Goal: Contribute content: Contribute content

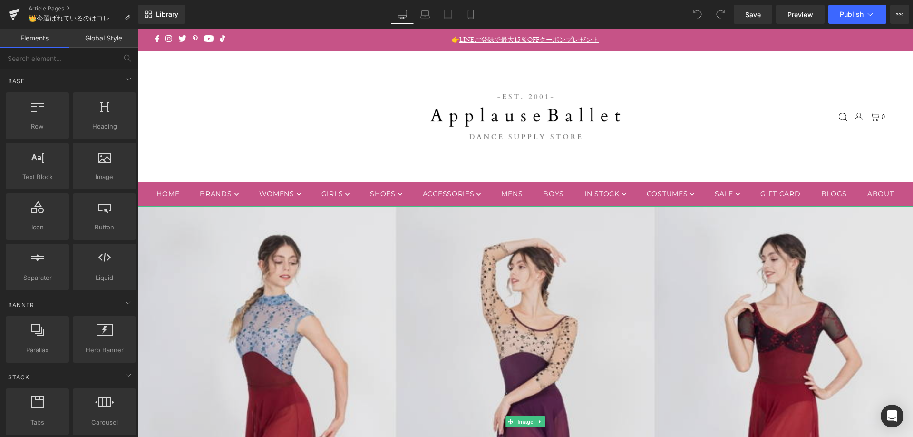
click at [372, 269] on img at bounding box center [525, 421] width 776 height 431
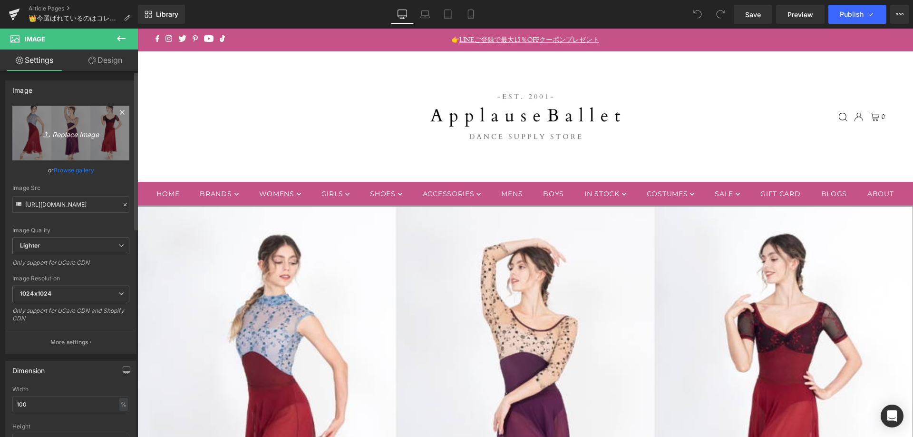
click at [75, 134] on icon "Replace Image" at bounding box center [71, 133] width 76 height 12
type input "C:\fakepath\082425_dellalo.jpg"
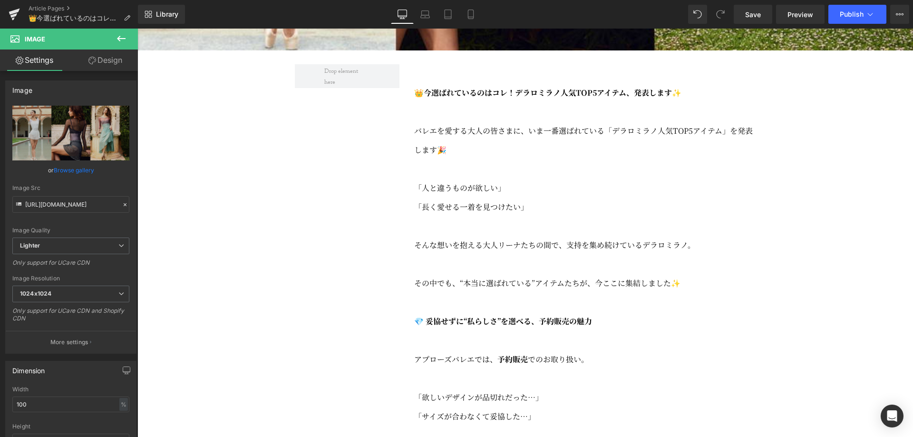
scroll to position [587, 0]
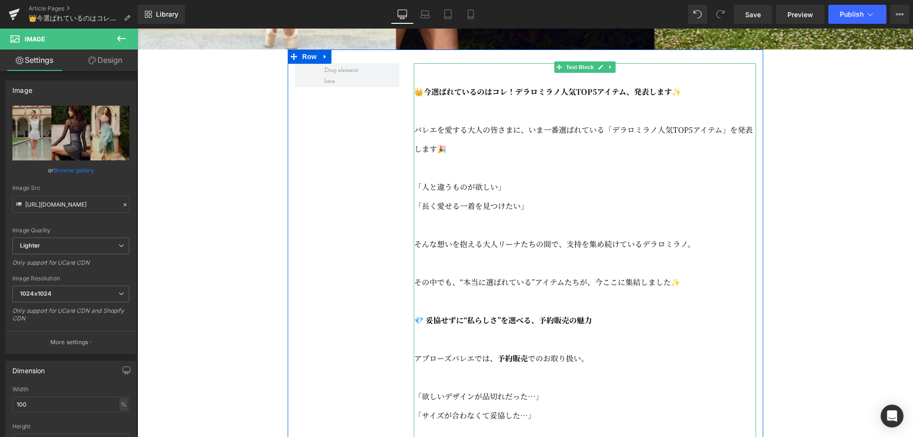
click at [428, 158] on p "バレエを愛する大人の皆さまに、いま一番選ばれている「デラロミラノ人気TOP5アイテム」を発表します🎉" at bounding box center [585, 139] width 342 height 38
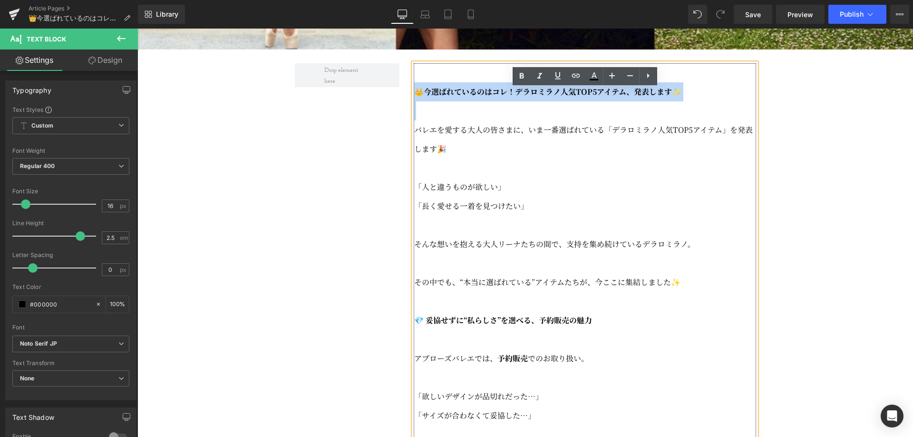
drag, startPoint x: 416, startPoint y: 156, endPoint x: 414, endPoint y: 110, distance: 45.7
click at [414, 110] on div "👑今選ばれているのはコレ！デラロミラノ人気TOP5アイテム、発表します✨ バレエを愛する大人の皆さまに、いま一番選ばれている「デラロミラノ人気TOP5アイテム…" at bounding box center [585, 415] width 342 height 704
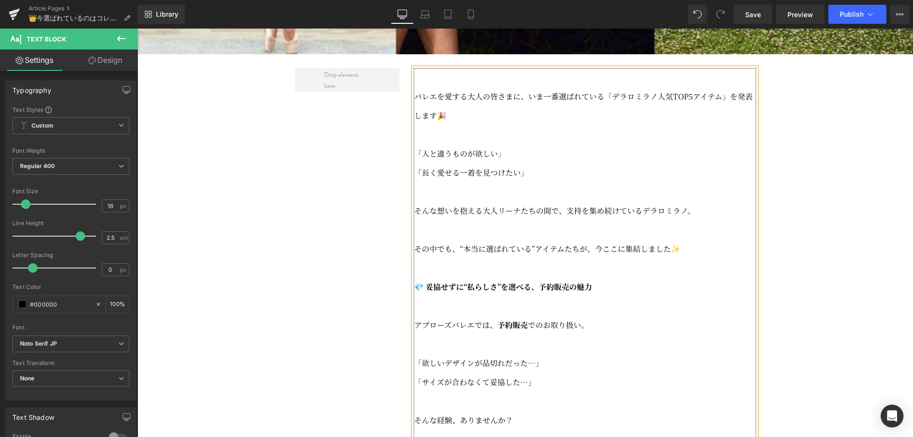
scroll to position [582, 0]
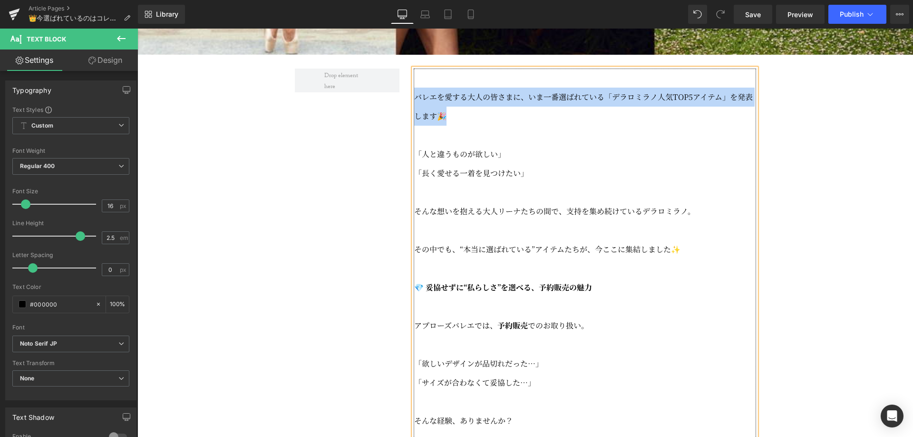
drag, startPoint x: 468, startPoint y: 146, endPoint x: 414, endPoint y: 130, distance: 56.0
click at [414, 126] on p "バレエを愛する大人の皆さまに、いま一番選ばれている「デラロミラノ人気TOP5アイテム」を発表します🎉" at bounding box center [585, 107] width 342 height 38
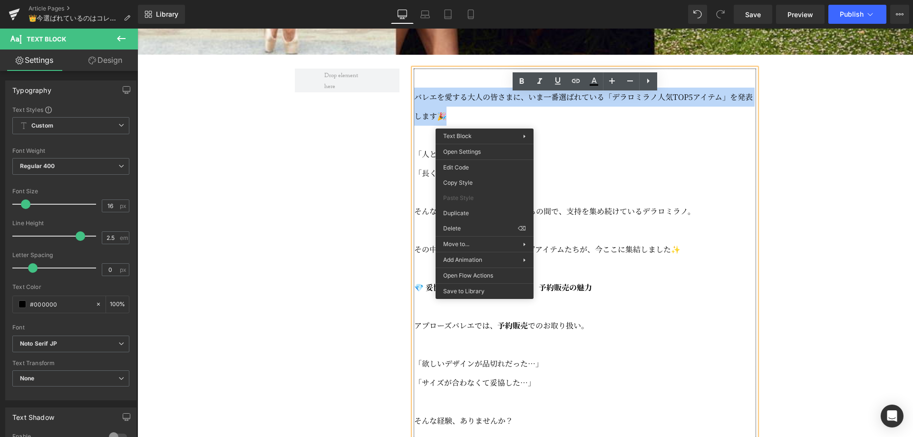
click at [562, 126] on p "バレエを愛する大人の皆さまに、いま一番選ばれている「デラロミラノ人気TOP5アイテム」を発表します🎉" at bounding box center [585, 107] width 342 height 38
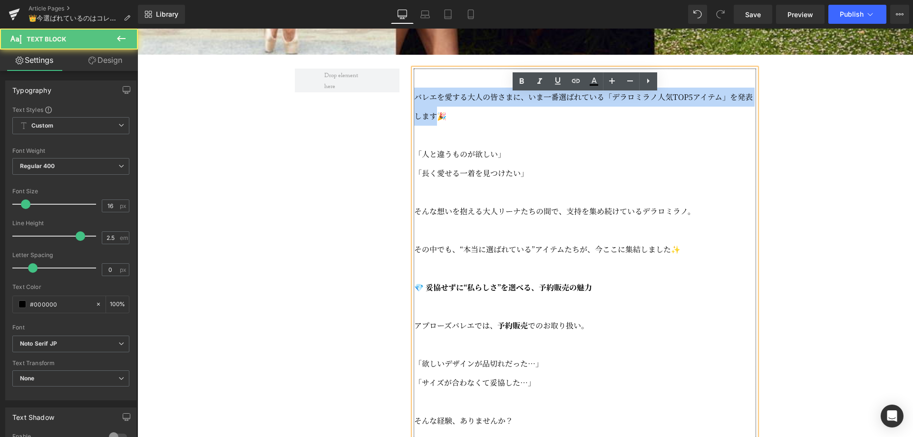
drag, startPoint x: 434, startPoint y: 140, endPoint x: 414, endPoint y: 126, distance: 24.7
click at [414, 121] on span "バレエを愛する大人の皆さまに、いま一番選ばれている「デラロミラノ人気TOP5アイテム」を発表します🎉" at bounding box center [583, 106] width 339 height 30
copy span "バレエを愛する大人の皆さまに、いま一番選ばれている「デラロミラノ人気TOP5アイテム」を発表します"
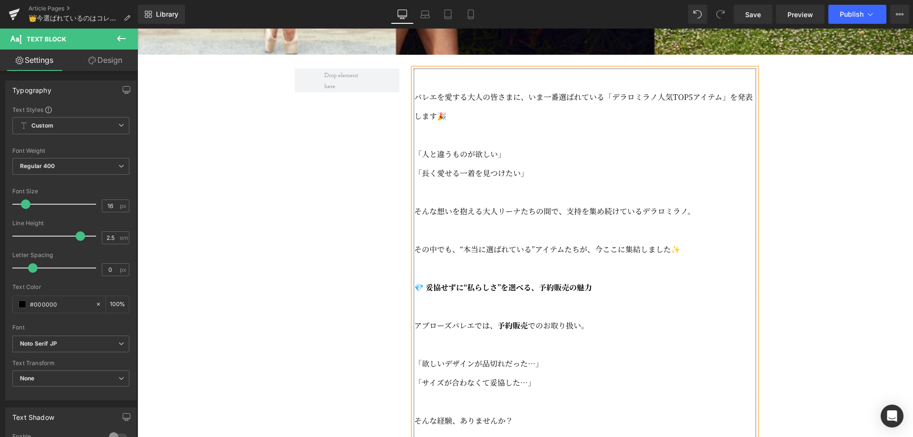
click at [636, 202] on p at bounding box center [585, 192] width 342 height 19
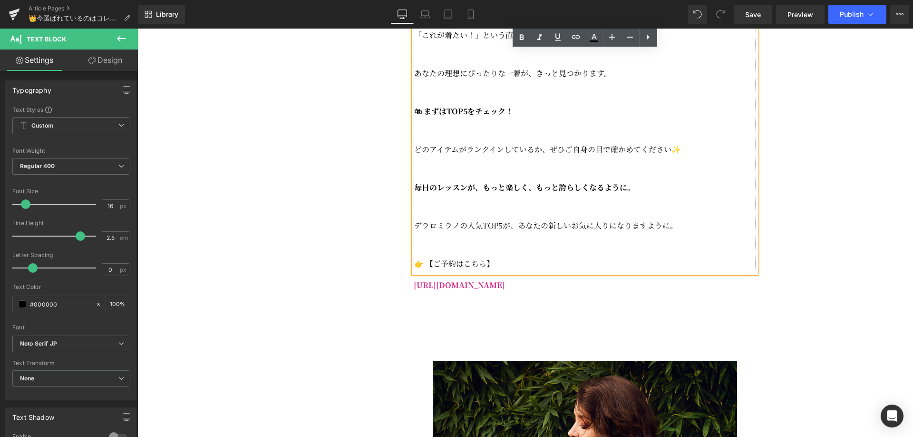
scroll to position [1045, 0]
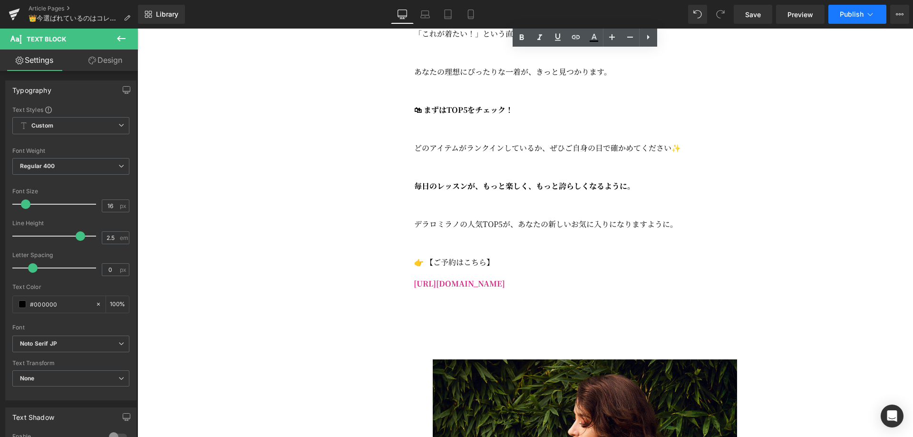
click at [875, 15] on button "Publish" at bounding box center [858, 14] width 58 height 19
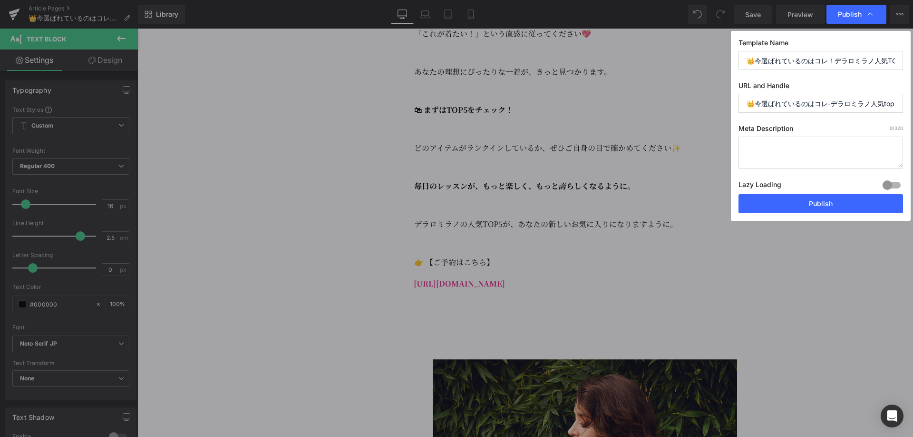
click at [789, 147] on textarea at bounding box center [821, 153] width 165 height 32
paste textarea "バレエを愛する大人の皆さまに、いま一番選ばれている「デラロミラノ人気TOP5アイテム」を発表します"
drag, startPoint x: 767, startPoint y: 157, endPoint x: 738, endPoint y: 141, distance: 33.5
click at [739, 141] on textarea "バレエを愛する大人の皆さまに、いま一番選ばれている「デラロミラノ人気TOP5アイテム」を発表します！" at bounding box center [821, 153] width 165 height 32
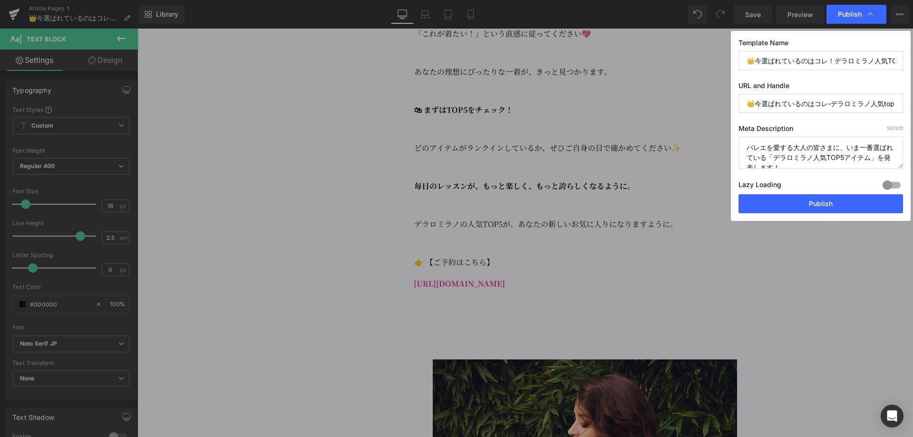
type textarea "バレエを愛する大人の皆さまに、いま一番選ばれている「デラロミラノ人気TOP5アイテム」を発表します！"
click at [800, 107] on input "👑今選ばれているのはコレ-デラロミラノ人気top5アイテム-発表します✨" at bounding box center [821, 103] width 165 height 19
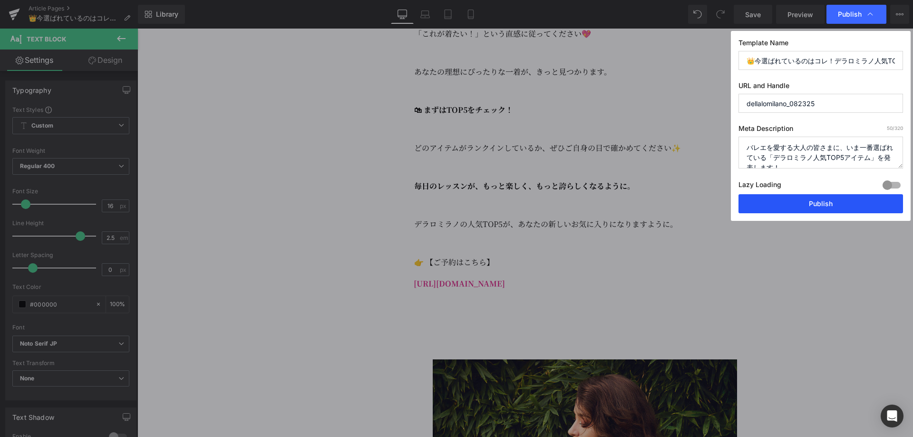
type input "dellalomilano_082325"
click at [850, 205] on button "Publish" at bounding box center [821, 203] width 165 height 19
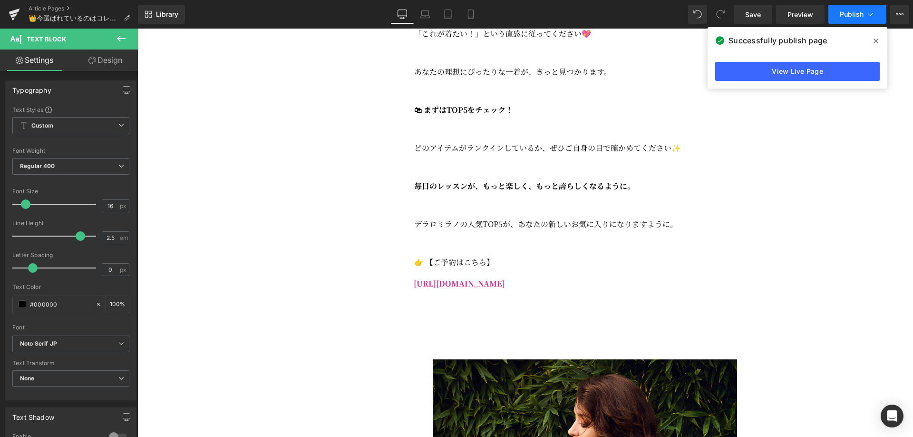
click at [848, 16] on span "Publish" at bounding box center [852, 14] width 24 height 8
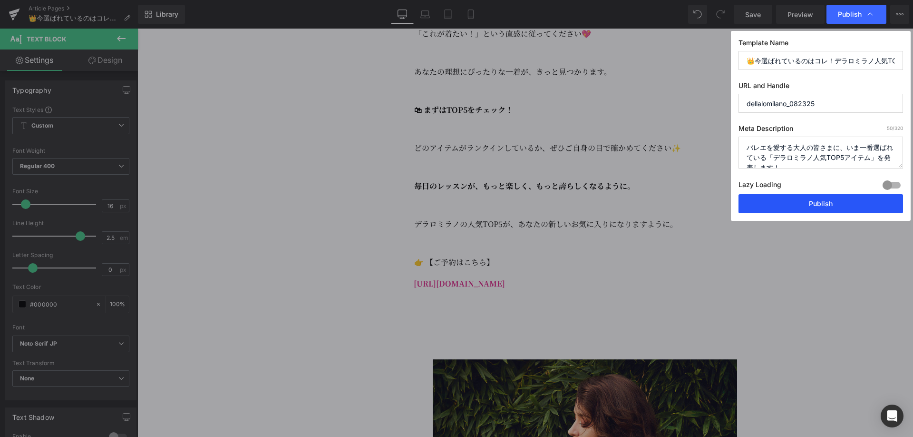
click at [832, 208] on button "Publish" at bounding box center [821, 203] width 165 height 19
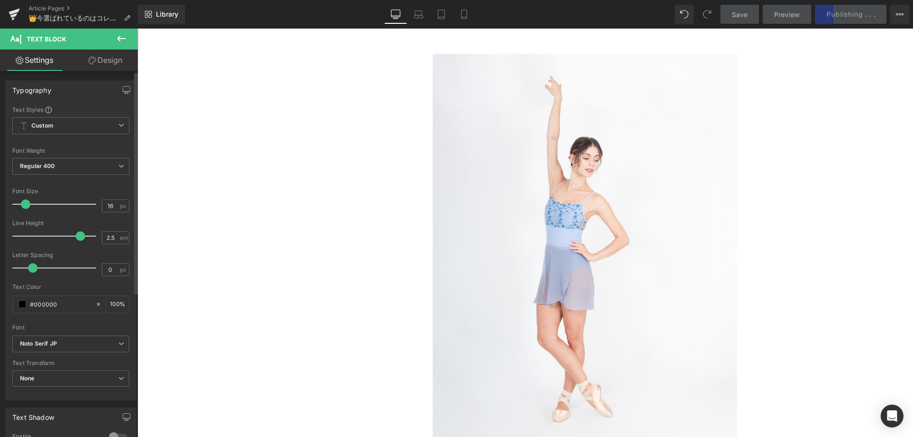
scroll to position [3566, 0]
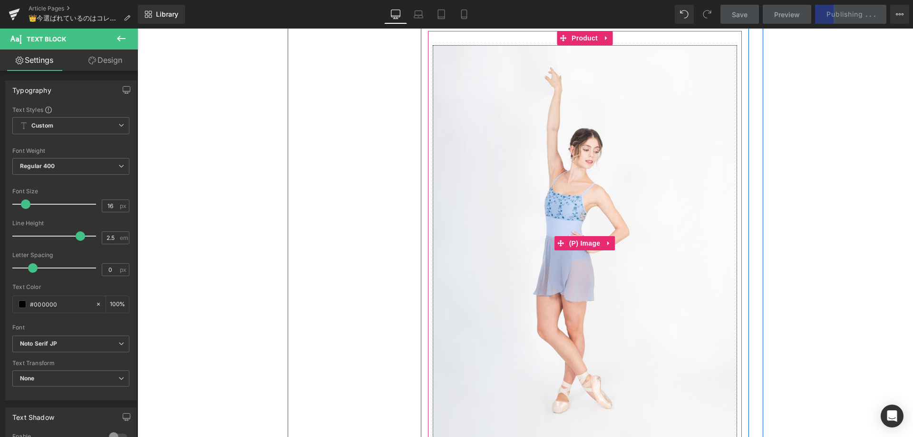
click at [487, 211] on img at bounding box center [585, 243] width 304 height 396
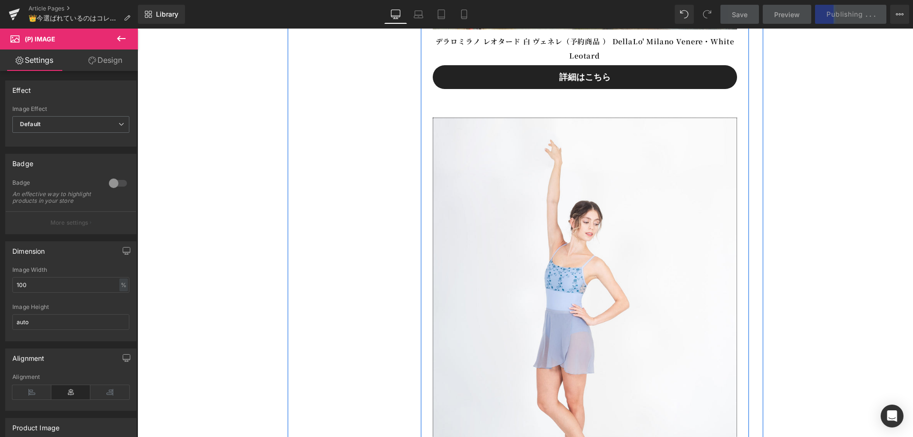
scroll to position [3490, 0]
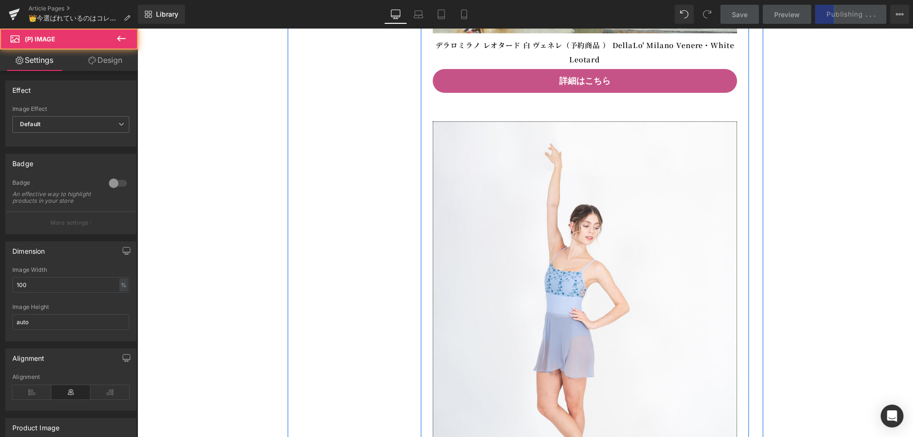
click at [608, 141] on img at bounding box center [585, 319] width 304 height 396
click at [606, 117] on icon at bounding box center [606, 114] width 2 height 4
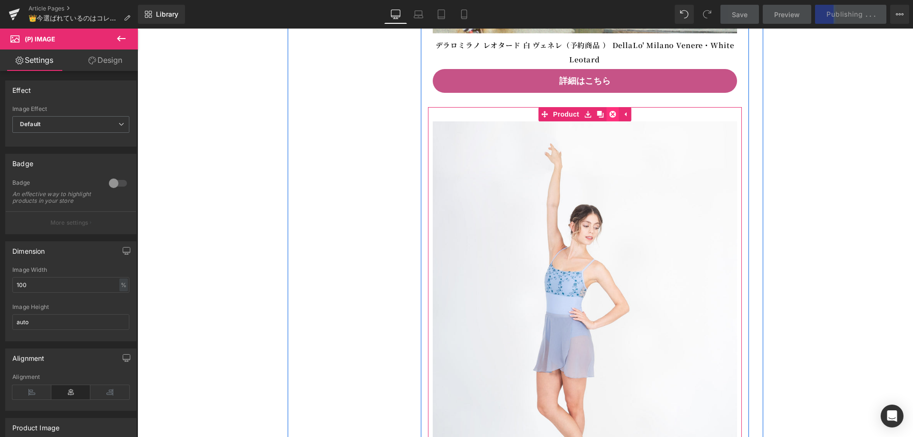
click at [612, 117] on icon at bounding box center [612, 114] width 7 height 7
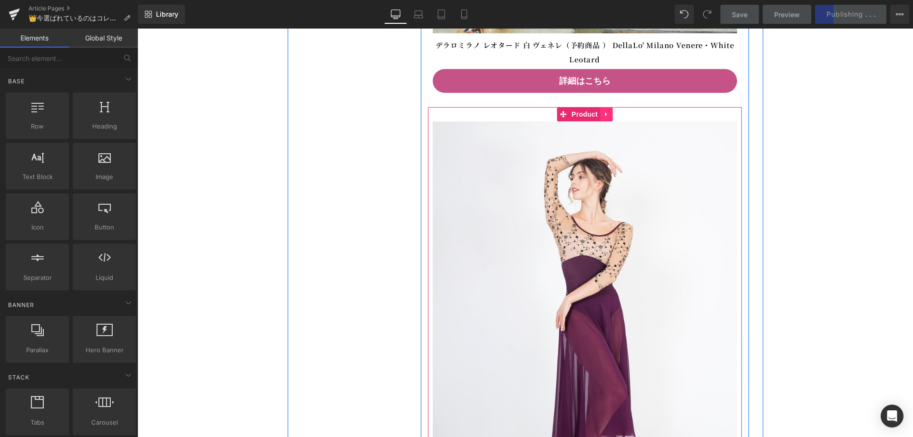
click at [608, 118] on icon at bounding box center [606, 114] width 7 height 7
click at [614, 117] on icon at bounding box center [612, 114] width 7 height 7
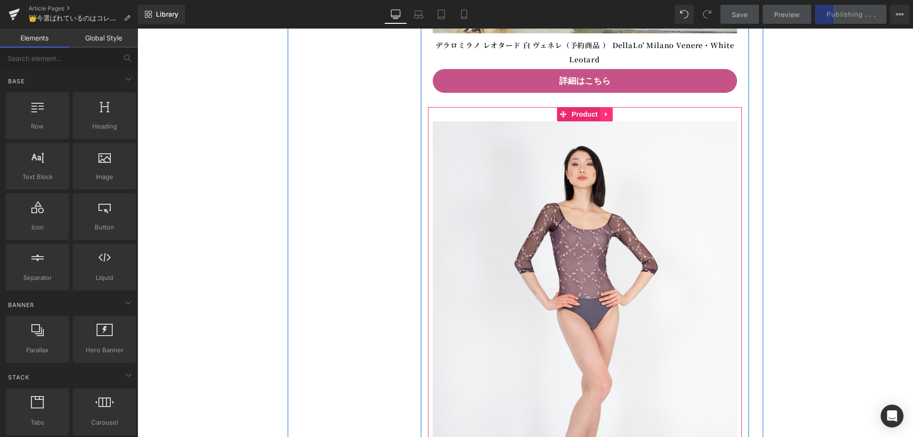
click at [605, 118] on icon at bounding box center [606, 114] width 7 height 7
click at [612, 117] on icon at bounding box center [612, 114] width 7 height 7
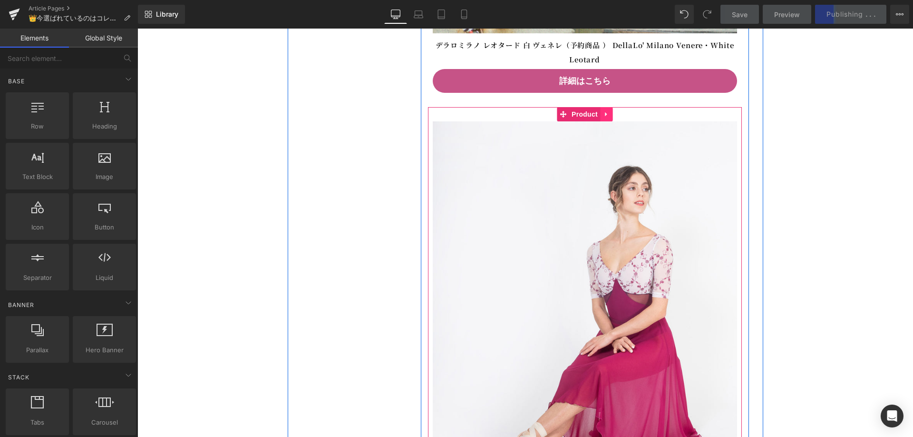
click at [611, 121] on link at bounding box center [606, 114] width 12 height 14
click at [613, 117] on icon at bounding box center [612, 114] width 7 height 7
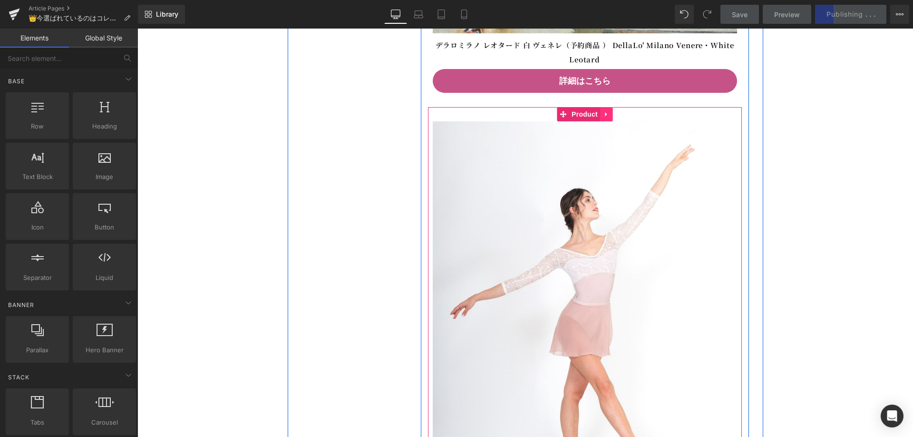
click at [606, 117] on icon at bounding box center [606, 114] width 2 height 4
click at [612, 117] on icon at bounding box center [612, 114] width 7 height 7
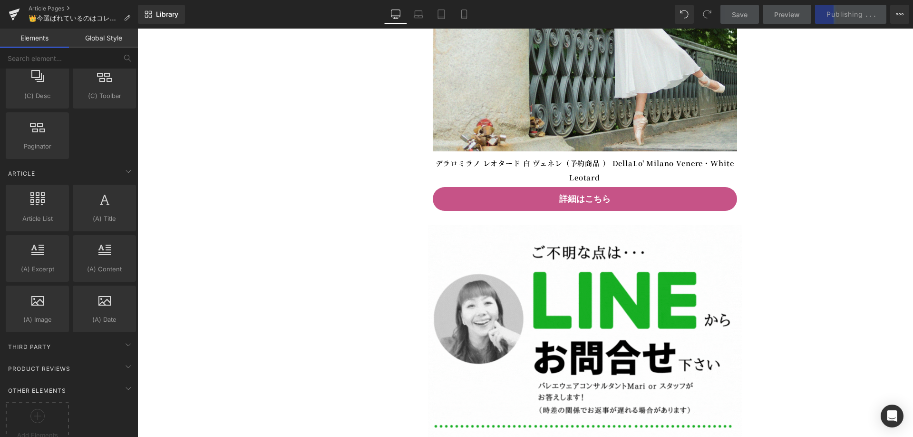
scroll to position [1712, 0]
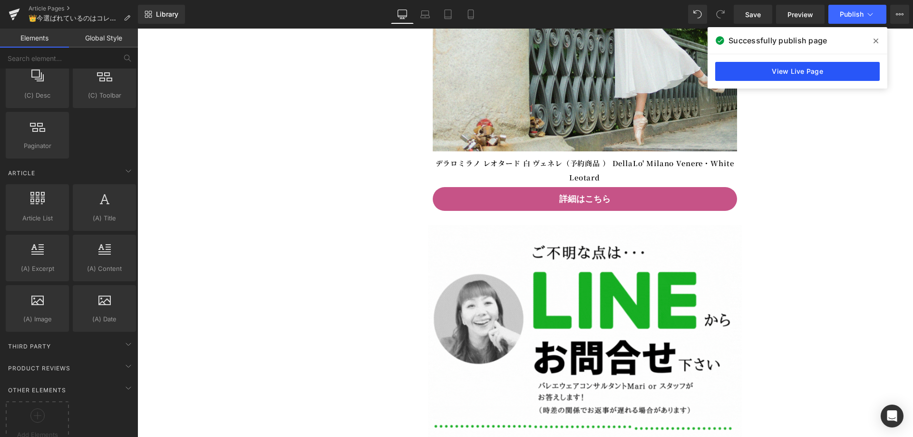
click at [815, 74] on link "View Live Page" at bounding box center [797, 71] width 165 height 19
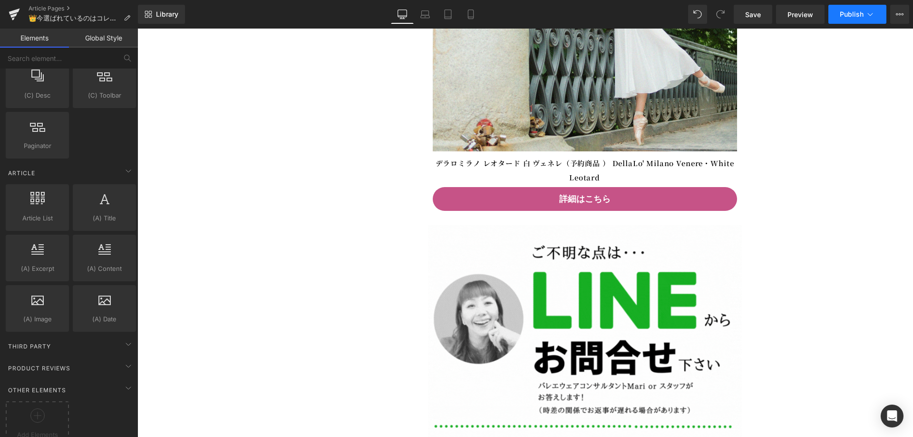
click at [847, 10] on span "Publish" at bounding box center [852, 14] width 24 height 8
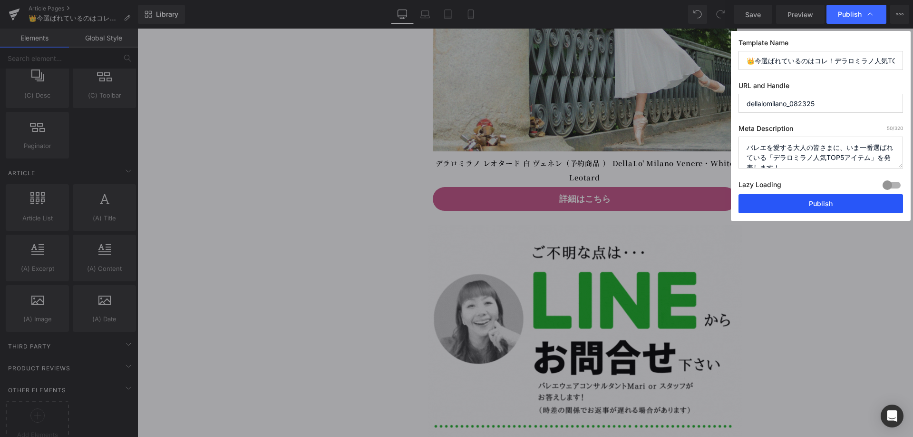
click at [845, 206] on button "Publish" at bounding box center [821, 203] width 165 height 19
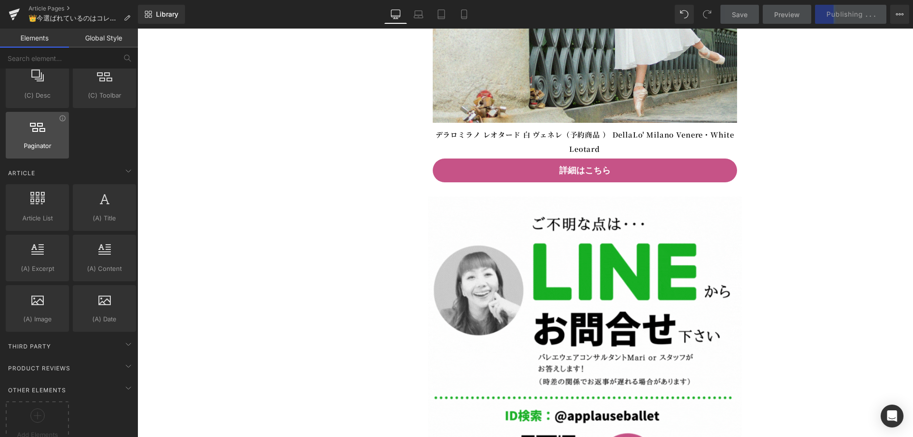
scroll to position [3408, 0]
